Goal: Task Accomplishment & Management: Manage account settings

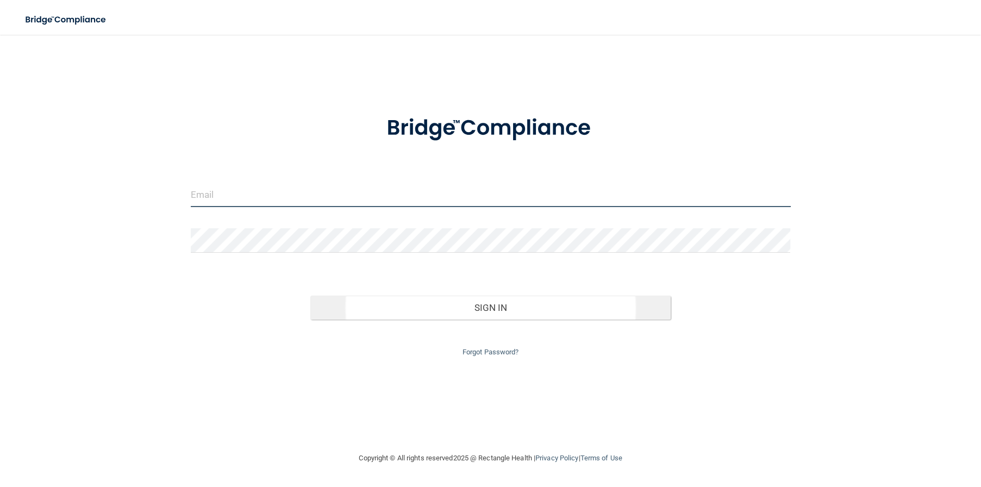
type input "[EMAIL_ADDRESS][DOMAIN_NAME]"
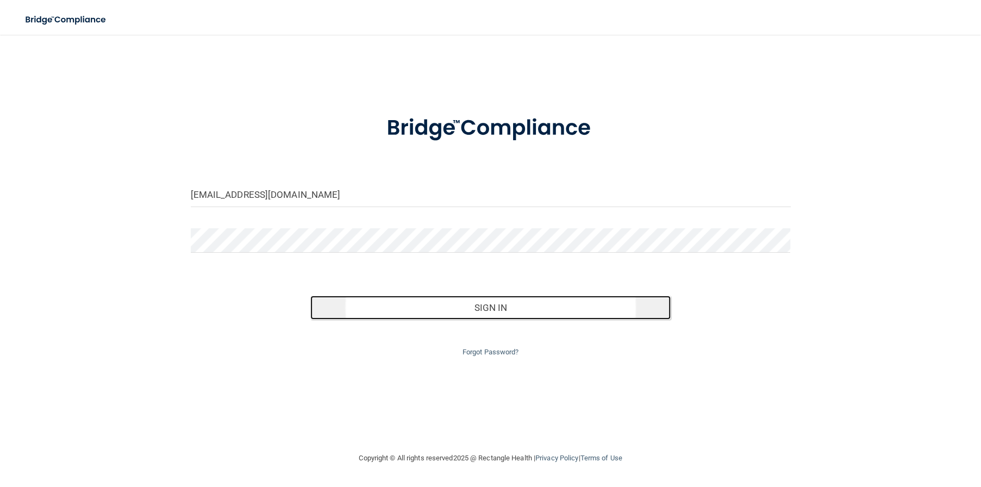
click at [548, 310] on button "Sign In" at bounding box center [490, 308] width 360 height 24
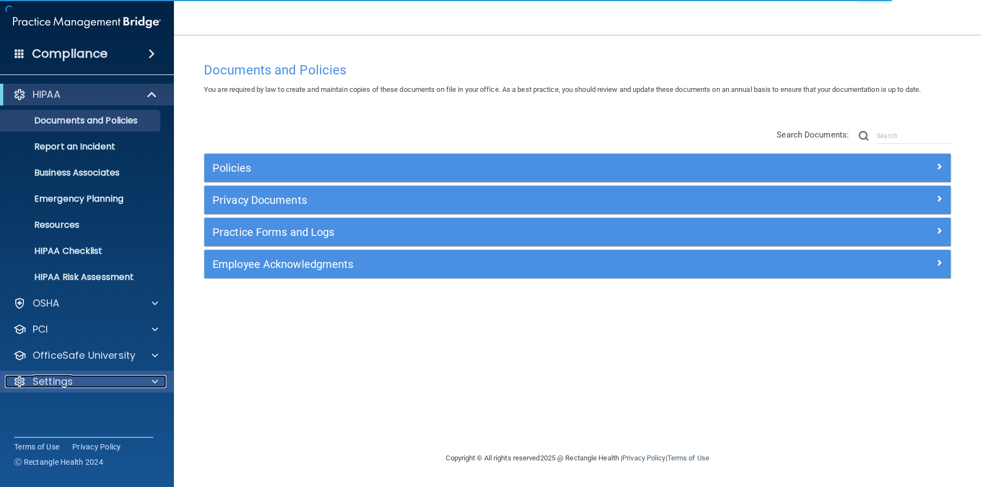
click at [70, 384] on p "Settings" at bounding box center [53, 381] width 40 height 13
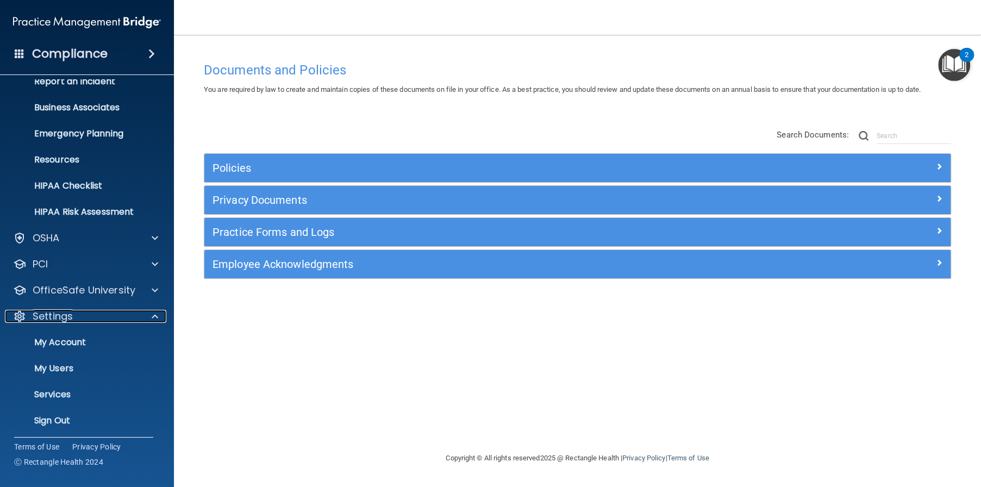
scroll to position [67, 0]
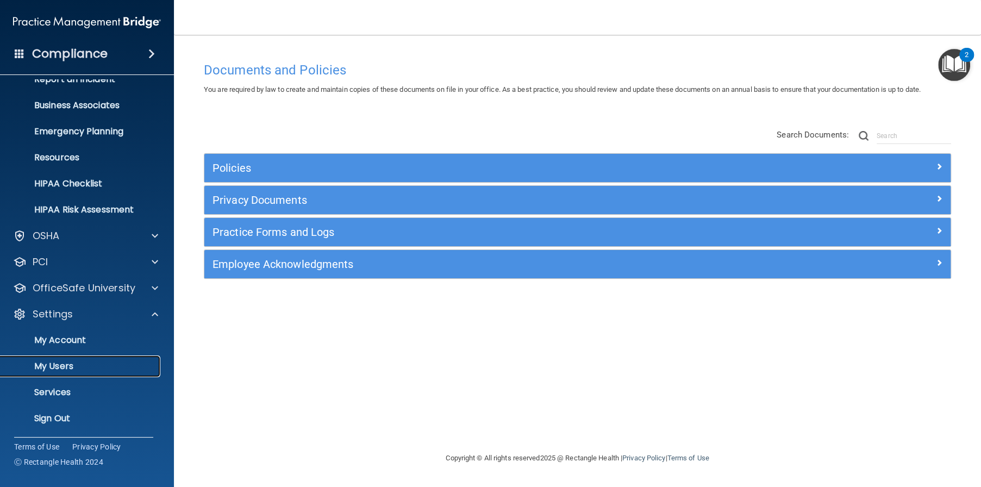
click at [74, 370] on p "My Users" at bounding box center [81, 366] width 148 height 11
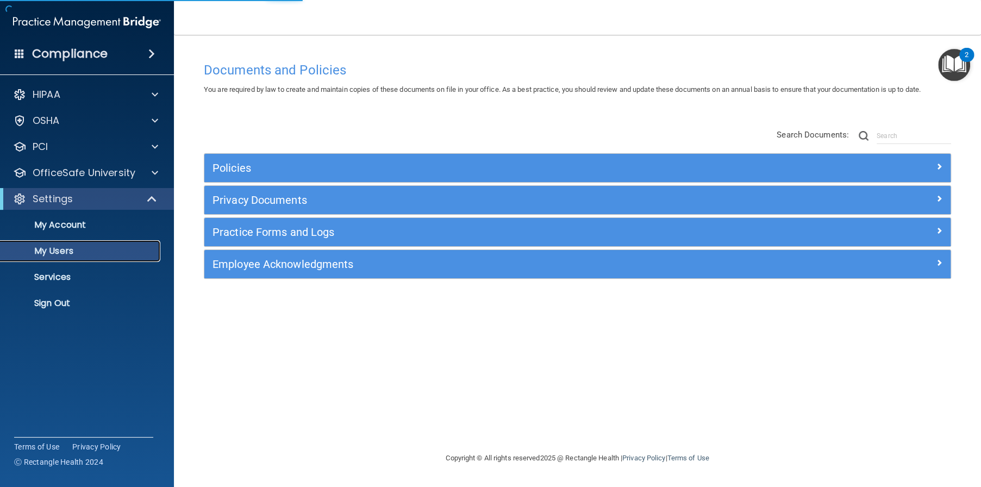
select select "20"
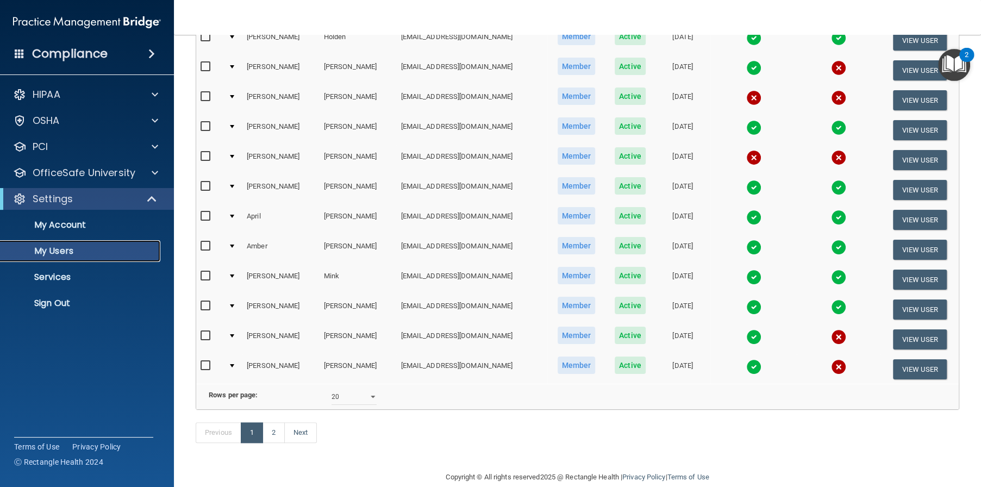
scroll to position [380, 0]
click at [276, 442] on link "2" at bounding box center [274, 432] width 22 height 21
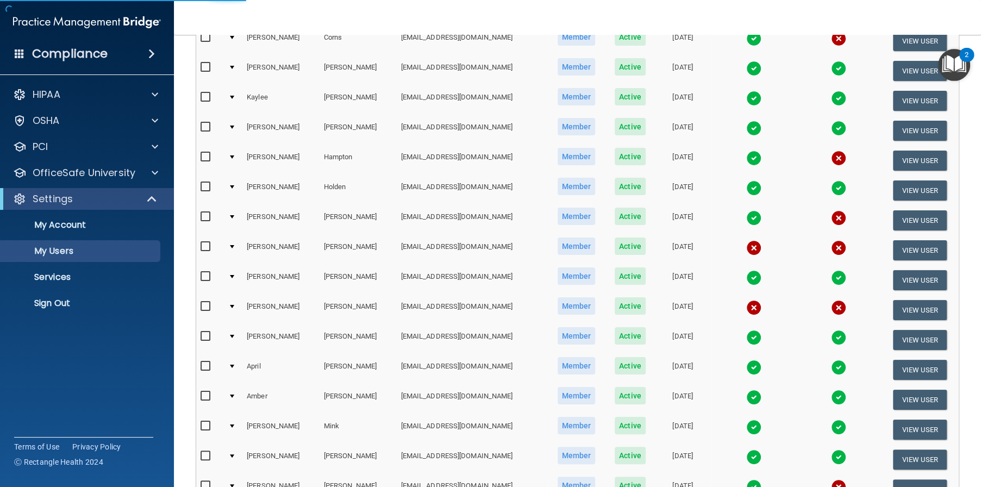
select select "20"
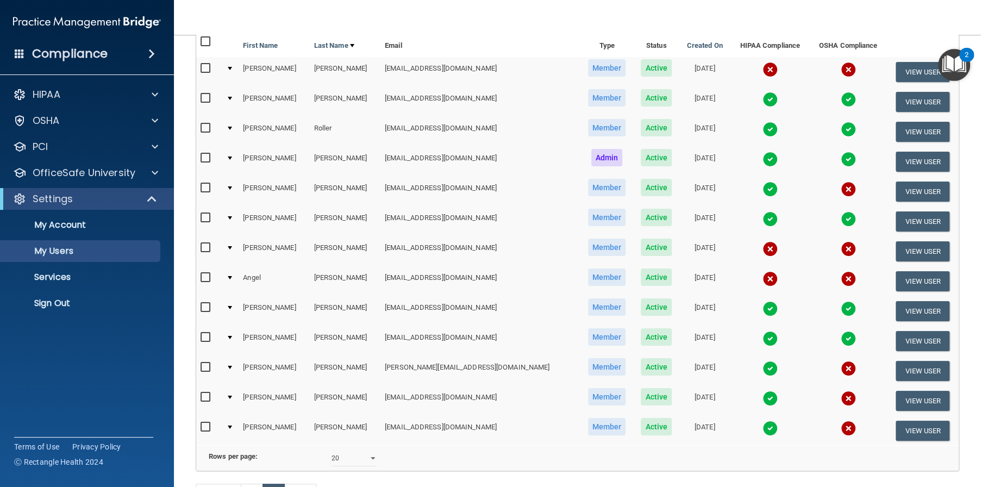
scroll to position [92, 0]
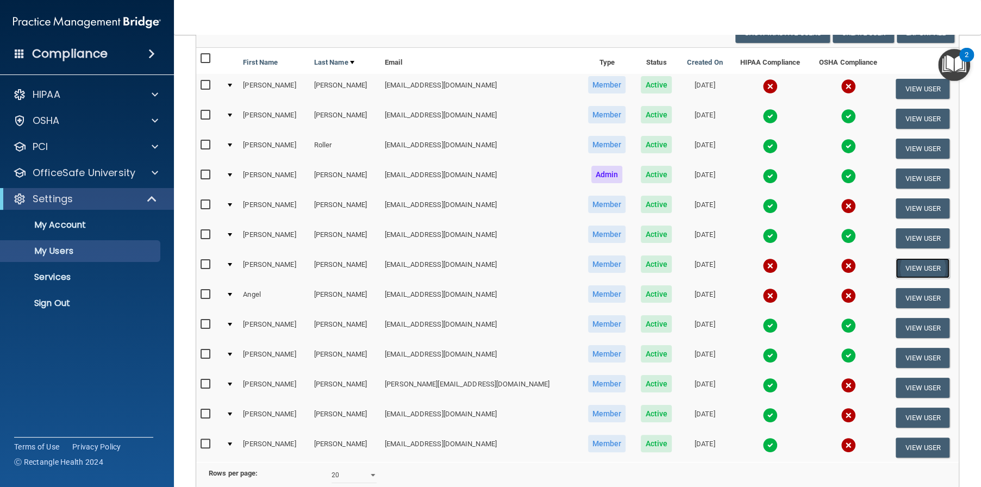
click at [896, 269] on button "View User" at bounding box center [923, 268] width 54 height 20
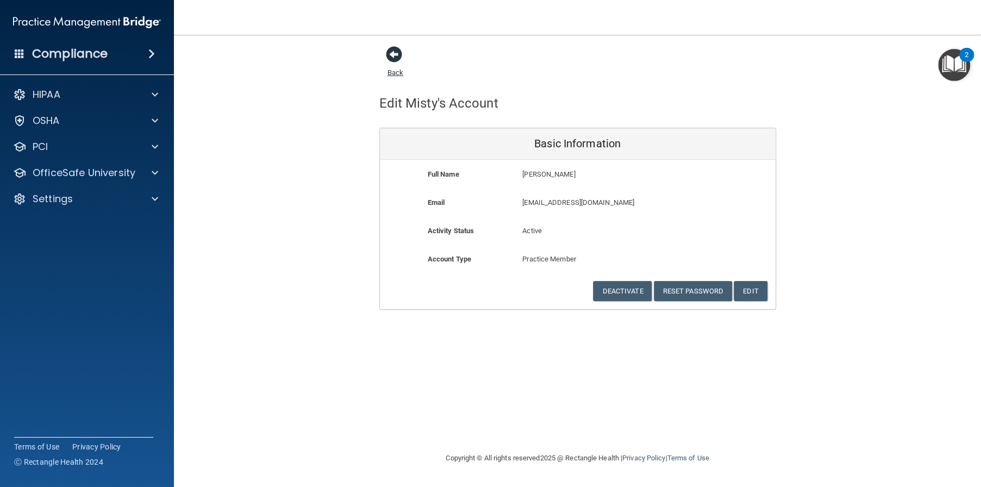
click at [398, 54] on span at bounding box center [394, 54] width 16 height 16
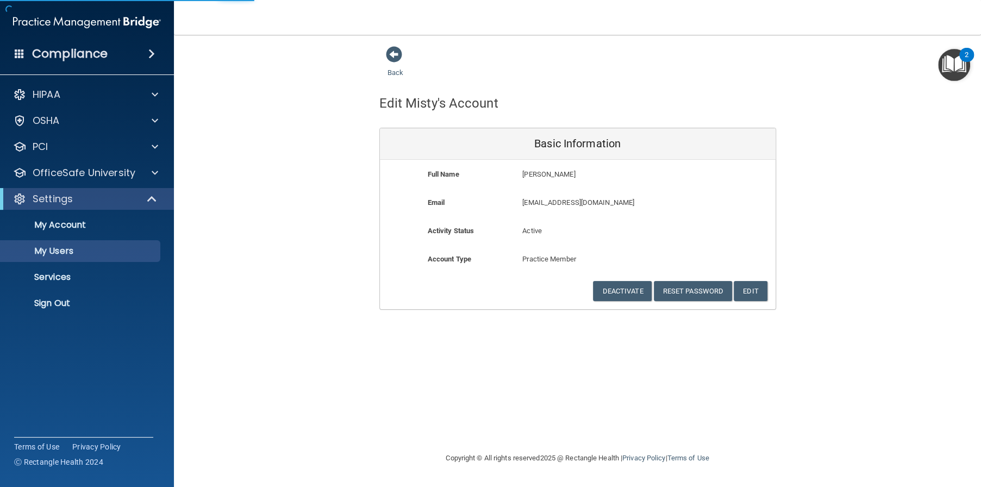
select select "20"
